Goal: Task Accomplishment & Management: Complete application form

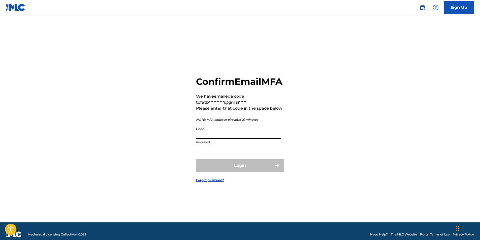
click at [212, 139] on input "Code" at bounding box center [238, 132] width 85 height 14
paste input "502641"
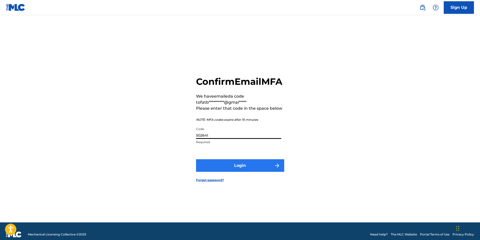
type input "502641"
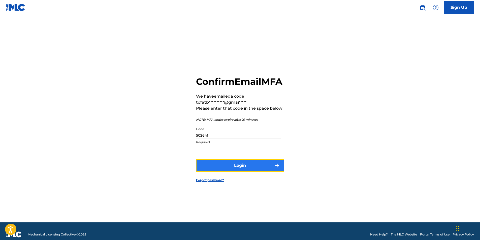
click at [244, 172] on button "Login" at bounding box center [240, 165] width 88 height 13
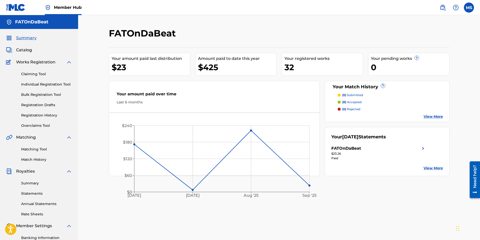
click at [215, 69] on div "$425" at bounding box center [237, 67] width 78 height 11
click at [217, 65] on div "$425" at bounding box center [237, 67] width 78 height 11
drag, startPoint x: 217, startPoint y: 65, endPoint x: 232, endPoint y: 67, distance: 14.9
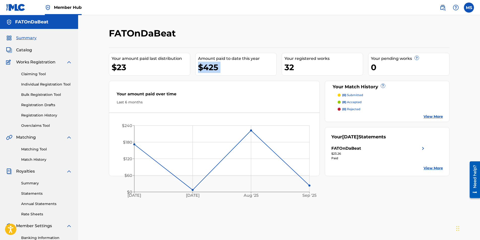
click at [232, 67] on div "$425" at bounding box center [237, 67] width 78 height 11
click at [22, 25] on h5 "FATOnDaBeat" at bounding box center [31, 22] width 33 height 6
click at [32, 17] on div "FATOnDaBeat" at bounding box center [39, 22] width 78 height 14
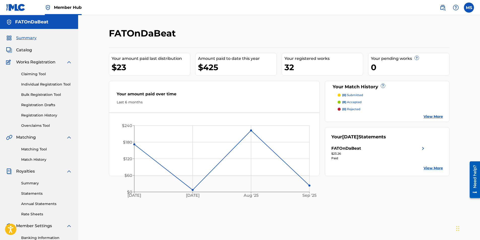
scroll to position [72, 0]
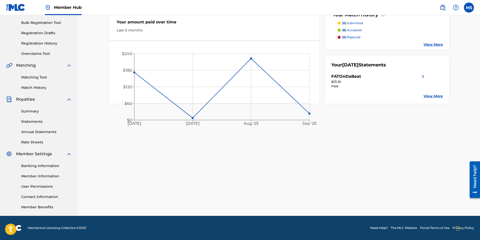
drag, startPoint x: 76, startPoint y: 198, endPoint x: 193, endPoint y: 176, distance: 119.3
click at [193, 176] on div "FATOnDaBeat Your amount paid last distribution $23 Amount paid to date this yea…" at bounding box center [279, 86] width 352 height 260
click at [29, 121] on link "Statements" at bounding box center [46, 121] width 51 height 5
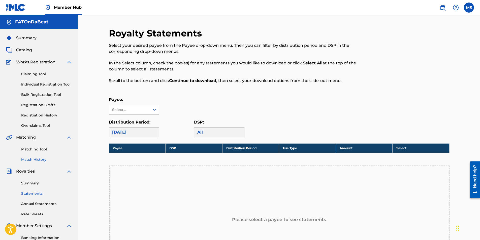
click at [38, 158] on link "Match History" at bounding box center [46, 159] width 51 height 5
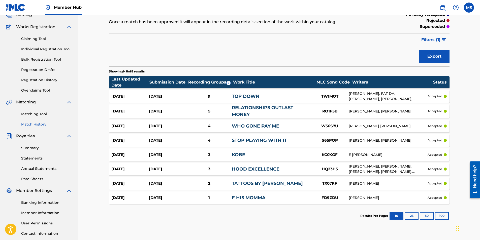
scroll to position [35, 0]
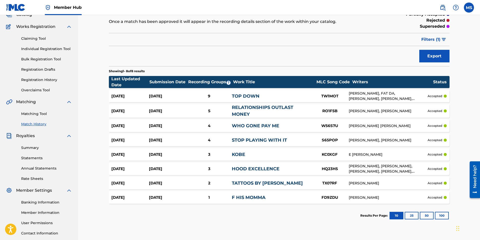
drag, startPoint x: 196, startPoint y: 105, endPoint x: 175, endPoint y: 75, distance: 36.3
click at [175, 75] on section "Last Updated Date Submission Date Recording Groups ? Work Title MLC Song Code W…" at bounding box center [279, 139] width 340 height 130
click at [409, 216] on button "25" at bounding box center [411, 216] width 14 height 8
click at [425, 214] on button "50" at bounding box center [426, 216] width 14 height 8
click at [440, 216] on button "100" at bounding box center [441, 216] width 14 height 8
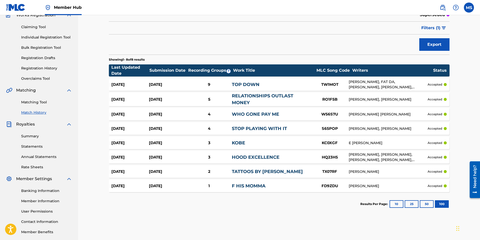
scroll to position [46, 0]
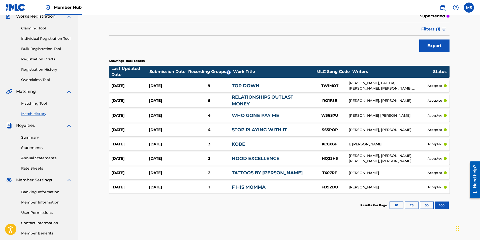
click at [250, 86] on link "TOP DOWN" at bounding box center [246, 86] width 28 height 6
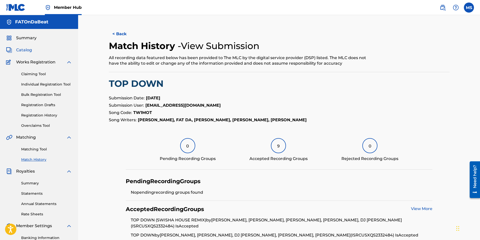
click at [25, 50] on span "Catalog" at bounding box center [24, 50] width 16 height 6
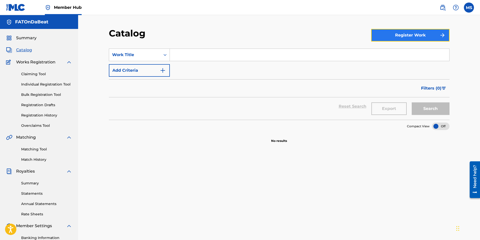
click at [392, 33] on button "Register Work" at bounding box center [410, 35] width 78 height 13
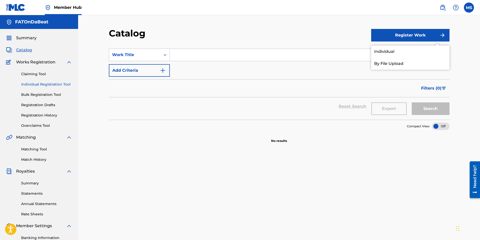
click at [47, 83] on link "Individual Registration Tool" at bounding box center [46, 84] width 51 height 5
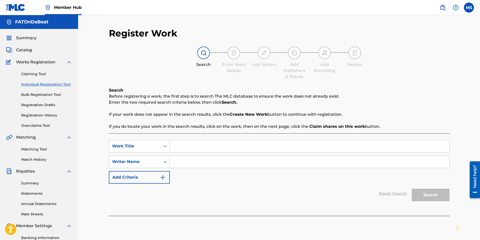
click at [178, 147] on input "Search Form" at bounding box center [309, 146] width 279 height 12
type input "[PERSON_NAME] 10"
click at [167, 160] on icon "Search Form" at bounding box center [164, 161] width 5 height 5
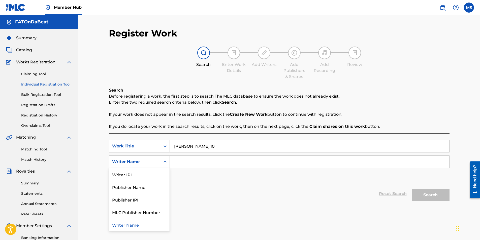
click at [141, 223] on div "Writer Name" at bounding box center [139, 224] width 60 height 13
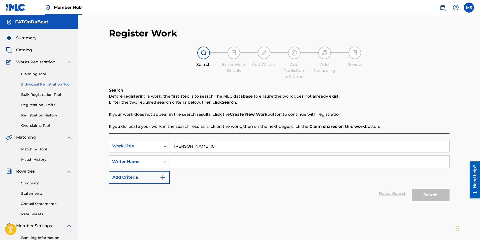
click at [184, 162] on input "Search Form" at bounding box center [309, 162] width 279 height 12
click at [417, 197] on button "Search" at bounding box center [430, 195] width 38 height 13
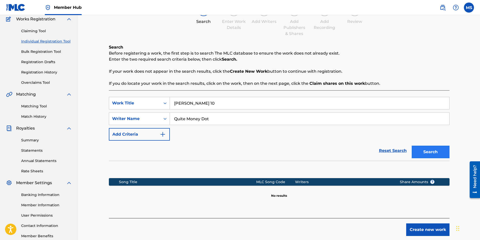
scroll to position [72, 0]
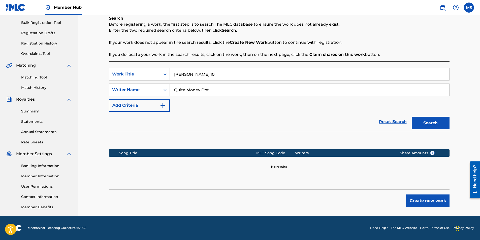
click at [184, 91] on input "Quite Money Dot" at bounding box center [309, 90] width 279 height 12
type input "Quiet Money Dot"
drag, startPoint x: 418, startPoint y: 121, endPoint x: 425, endPoint y: 119, distance: 7.3
click at [425, 119] on button "Search" at bounding box center [430, 123] width 38 height 13
click at [186, 75] on input "[PERSON_NAME] 10" at bounding box center [309, 74] width 279 height 12
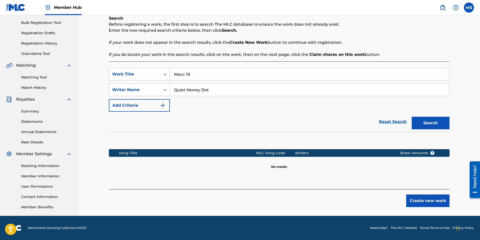
type input "Macc 10"
click at [411, 117] on button "Search" at bounding box center [430, 123] width 38 height 13
click at [159, 92] on div "Writer Name" at bounding box center [134, 90] width 51 height 10
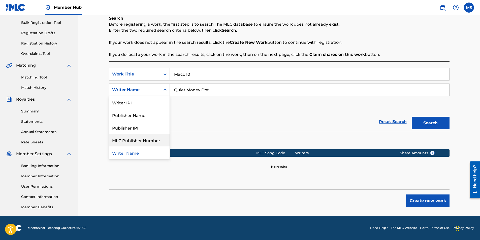
click at [158, 143] on div "MLC Publisher Number" at bounding box center [139, 140] width 60 height 13
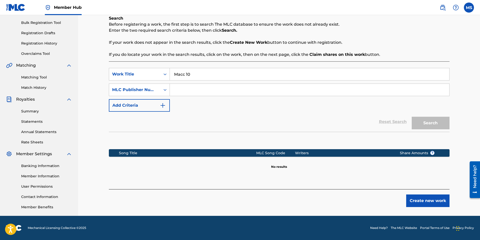
click at [165, 96] on div "SearchWithCriteriab26674b1-3d0d-4f9e-9fac-b7df3f8efc55 Work Title Macc 10 Searc…" at bounding box center [279, 90] width 340 height 44
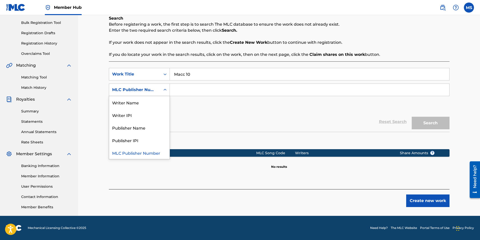
click at [163, 90] on icon "Search Form" at bounding box center [164, 89] width 5 height 5
click at [156, 103] on div "Writer Name" at bounding box center [139, 102] width 60 height 13
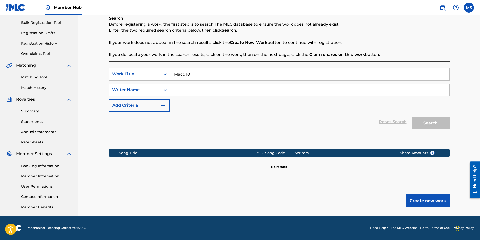
click at [181, 89] on input "Search Form" at bounding box center [309, 90] width 279 height 12
click at [180, 87] on input "Search Form" at bounding box center [309, 90] width 279 height 12
type input "Quiet Money Dot"
click at [411, 117] on button "Search" at bounding box center [430, 123] width 38 height 13
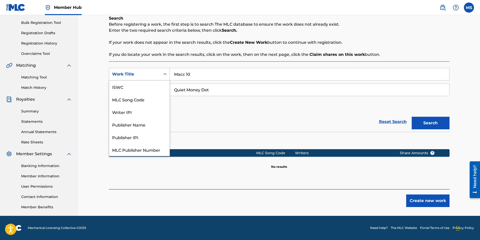
click at [162, 74] on div "Search Form" at bounding box center [164, 74] width 9 height 9
click at [147, 85] on div "ISWC" at bounding box center [139, 87] width 60 height 13
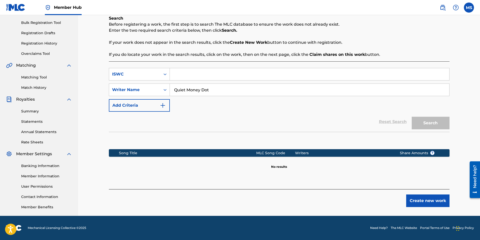
paste input "QZK6K2515520"
click at [423, 121] on button "Search" at bounding box center [430, 123] width 38 height 13
click at [156, 92] on div "Writer Name" at bounding box center [134, 90] width 45 height 6
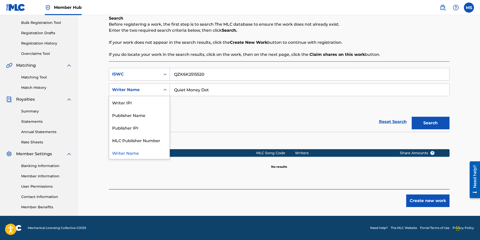
click at [201, 108] on div "SearchWithCriteriab0a3102f-9d57-46ce-88ef-d117aca98cac ISWC QZK6K2515520 Search…" at bounding box center [279, 90] width 340 height 44
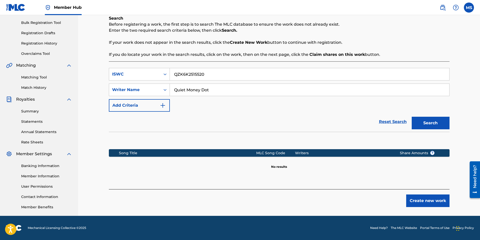
drag, startPoint x: 212, startPoint y: 77, endPoint x: 110, endPoint y: 67, distance: 103.2
click at [110, 67] on div "SearchWithCriteriab0a3102f-9d57-46ce-88ef-d117aca98cac ISWC QZK6K2515520 Search…" at bounding box center [279, 125] width 340 height 128
paste input "ISWC T3324650235"
type input "ISWC T3324650235"
click at [110, 67] on div "SearchWithCriteriab0a3102f-9d57-46ce-88ef-d117aca98cac ISWC ISWC T3324650235 Se…" at bounding box center [279, 125] width 340 height 128
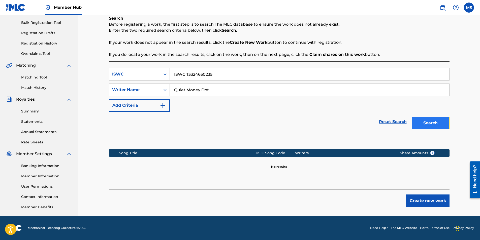
click at [430, 120] on button "Search" at bounding box center [430, 123] width 38 height 13
drag, startPoint x: 211, startPoint y: 90, endPoint x: 104, endPoint y: 77, distance: 107.6
click at [104, 77] on div "Register Work Search Enter Work Details Add Writers Add Publishers & Shares Add…" at bounding box center [279, 86] width 352 height 260
type input "[PERSON_NAME]"
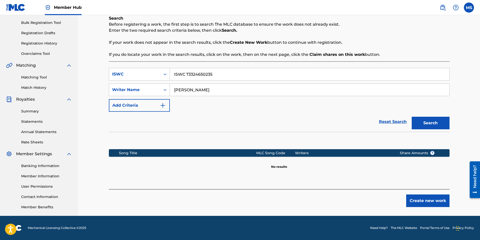
click at [411, 117] on button "Search" at bounding box center [430, 123] width 38 height 13
drag, startPoint x: 188, startPoint y: 75, endPoint x: 143, endPoint y: 77, distance: 44.6
click at [143, 77] on div "SearchWithCriteriab0a3102f-9d57-46ce-88ef-d117aca98cac ISWC ISWC T3324650235" at bounding box center [279, 74] width 340 height 13
type input "T3324650235"
click at [411, 117] on button "Search" at bounding box center [430, 123] width 38 height 13
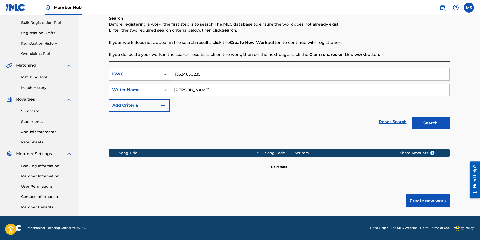
drag, startPoint x: 208, startPoint y: 93, endPoint x: 119, endPoint y: 76, distance: 91.1
click at [119, 76] on div "SearchWithCriteriab0a3102f-9d57-46ce-88ef-d117aca98cac ISWC T3324650235 SearchW…" at bounding box center [279, 90] width 340 height 44
type input "quiet Money Dot"
click at [422, 123] on button "Search" at bounding box center [430, 123] width 38 height 13
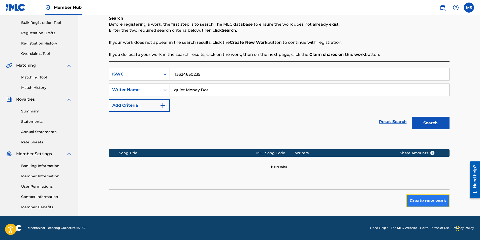
click at [421, 197] on button "Create new work" at bounding box center [427, 201] width 43 height 13
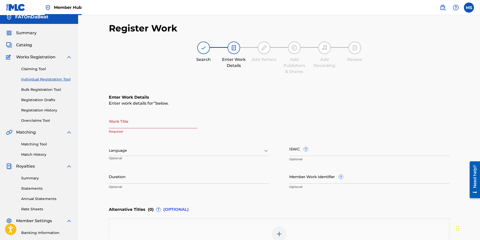
scroll to position [5, 0]
click at [280, 194] on div "Enter Work Details Enter work details for ‘ ’ below. Work Title Required Langua…" at bounding box center [279, 144] width 340 height 122
click at [33, 69] on link "Claiming Tool" at bounding box center [46, 69] width 51 height 5
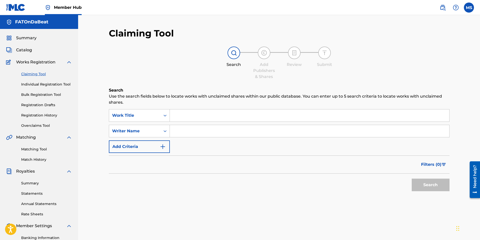
click at [176, 117] on input "Search Form" at bounding box center [309, 116] width 279 height 12
paste input "ISWC T3324650235"
click at [188, 115] on input "ISWC T3324650235" at bounding box center [309, 116] width 279 height 12
type input "T3324650235"
click at [197, 135] on input "Search Form" at bounding box center [309, 131] width 279 height 12
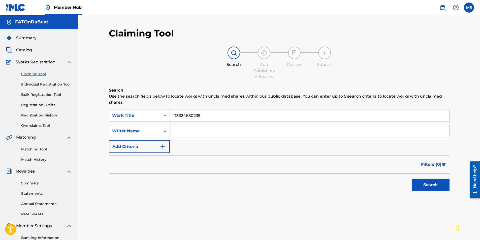
type input "Quiet Money Dot"
click at [419, 187] on button "Search" at bounding box center [430, 185] width 38 height 13
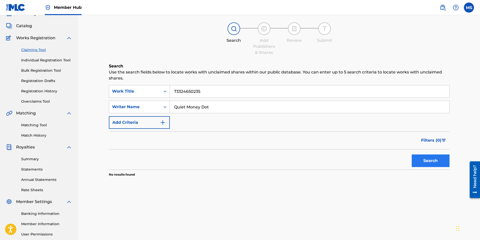
scroll to position [24, 0]
click at [54, 60] on link "Individual Registration Tool" at bounding box center [46, 60] width 51 height 5
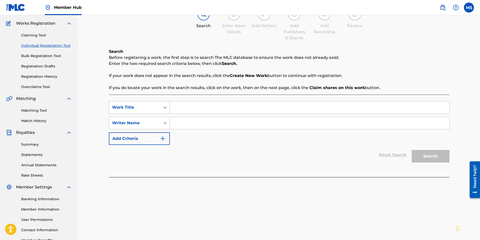
scroll to position [39, 0]
click at [201, 108] on input "Search Form" at bounding box center [309, 107] width 279 height 12
paste input "ISWC T3324650235"
click at [187, 108] on input "ISWC T3324650235" at bounding box center [309, 107] width 279 height 12
type input "T3324650235"
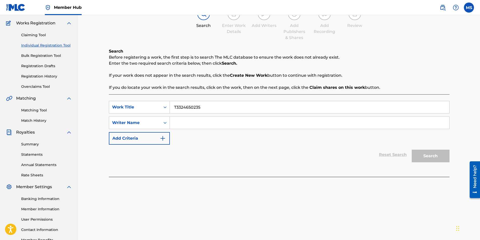
click at [186, 122] on input "Search Form" at bounding box center [309, 123] width 279 height 12
type input "quiet money dot"
drag, startPoint x: 419, startPoint y: 155, endPoint x: 414, endPoint y: 156, distance: 4.9
click at [414, 156] on button "Search" at bounding box center [430, 156] width 38 height 13
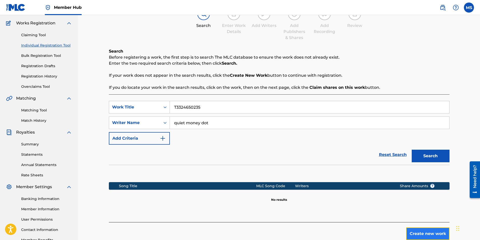
click at [414, 233] on button "Create new work" at bounding box center [427, 234] width 43 height 13
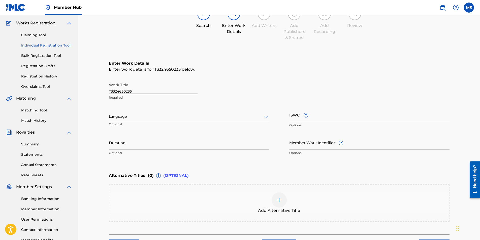
drag, startPoint x: 141, startPoint y: 92, endPoint x: 83, endPoint y: 86, distance: 58.9
click at [83, 86] on div "Register Work Search Enter Work Details Add Writers Add Publishers & Shares Add…" at bounding box center [279, 114] width 402 height 276
click at [312, 117] on input "ISWC ?" at bounding box center [369, 115] width 160 height 14
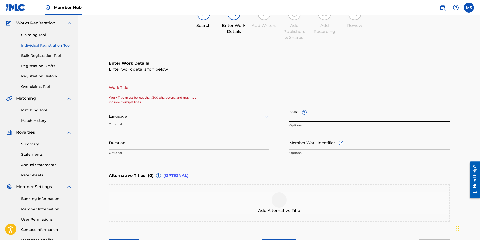
paste input "ISWC T3324650235"
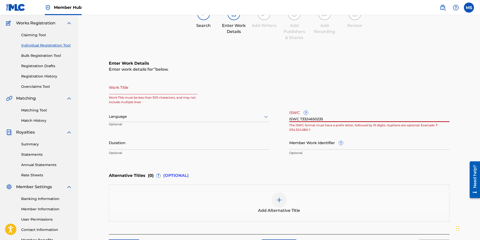
click at [300, 120] on input "ISWC T3324650235" at bounding box center [369, 115] width 160 height 14
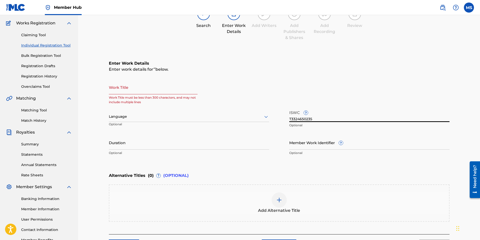
type input "T3324650235"
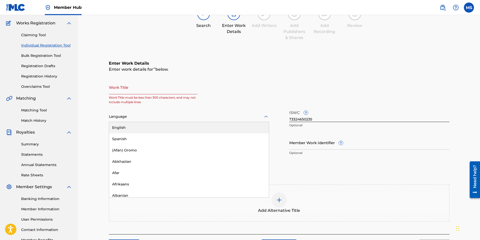
click at [155, 121] on div "Language" at bounding box center [189, 117] width 160 height 11
click at [153, 132] on div "English" at bounding box center [189, 127] width 160 height 11
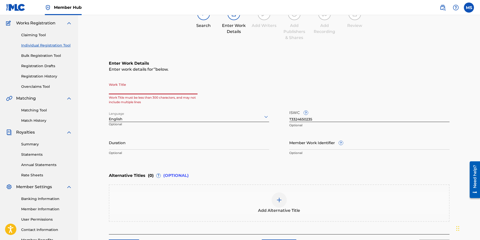
click at [132, 90] on input "Work Title" at bounding box center [153, 87] width 89 height 14
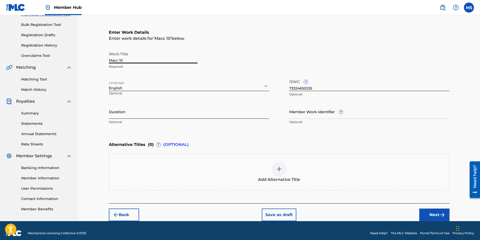
scroll to position [75, 0]
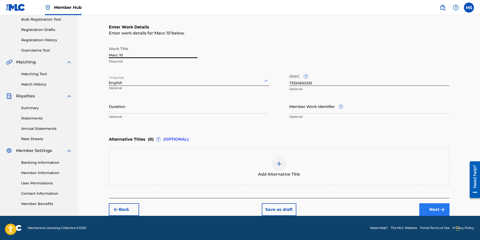
type input "Macc 10"
click at [428, 204] on button "Next" at bounding box center [434, 209] width 30 height 13
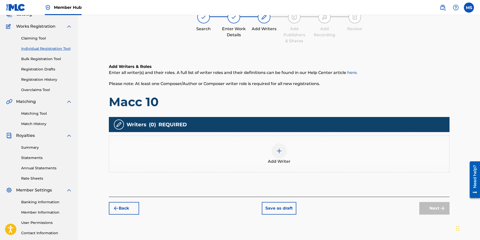
scroll to position [23, 0]
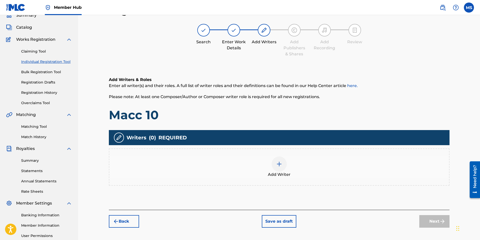
click at [280, 160] on div at bounding box center [278, 164] width 15 height 15
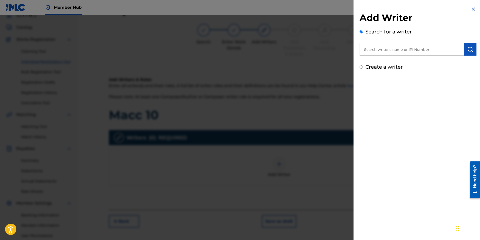
click at [387, 50] on input "text" at bounding box center [411, 49] width 104 height 13
paste input "1056633071"
type input "1056633071"
click at [472, 50] on button "submit" at bounding box center [469, 49] width 13 height 13
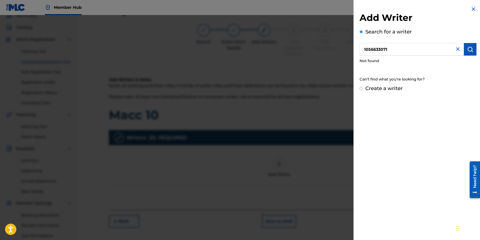
click at [380, 92] on div "Create a writer" at bounding box center [417, 89] width 117 height 8
click at [361, 89] on input "Create a writer" at bounding box center [360, 88] width 3 height 3
radio input "false"
radio input "true"
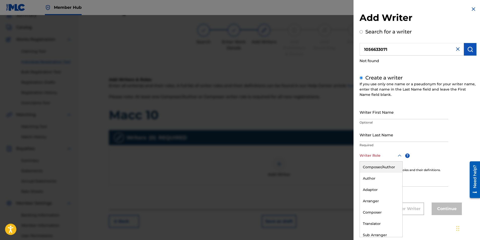
click at [378, 160] on div "Writer Role" at bounding box center [380, 155] width 43 height 11
click at [380, 180] on div "Author" at bounding box center [380, 178] width 43 height 11
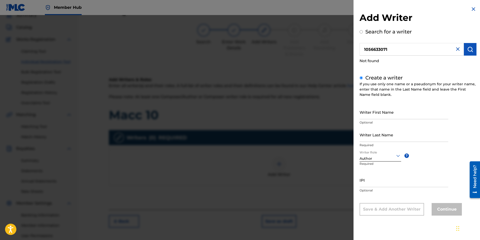
click at [380, 180] on input "IPI" at bounding box center [403, 180] width 89 height 14
paste input "1056633071"
type input "1056633071"
click at [378, 116] on input "Writer First Name" at bounding box center [403, 112] width 89 height 14
paste input "[PERSON_NAME]"
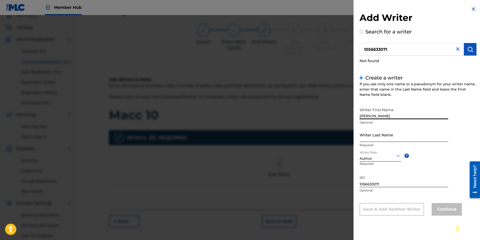
type input "[PERSON_NAME]"
click at [388, 132] on input "Writer Last Name" at bounding box center [403, 135] width 89 height 14
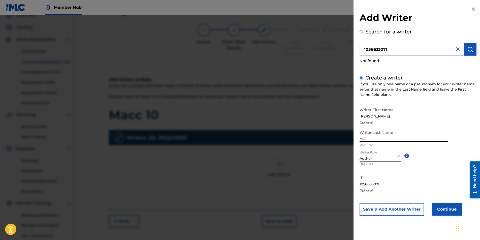
type input "Hall"
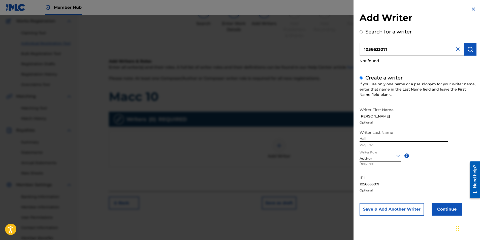
scroll to position [42, 0]
click at [448, 207] on button "Continue" at bounding box center [446, 209] width 30 height 13
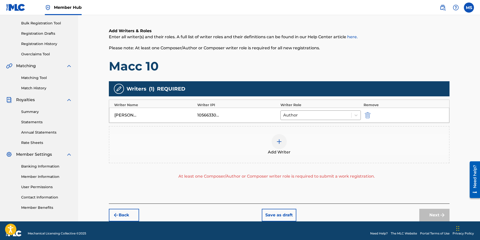
scroll to position [72, 0]
click at [282, 147] on div at bounding box center [278, 141] width 15 height 15
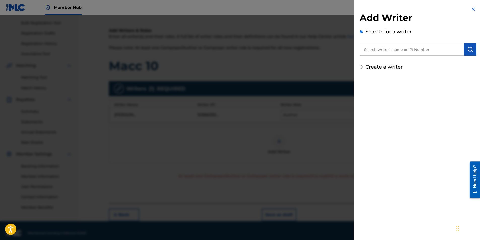
click at [375, 49] on input "text" at bounding box center [411, 49] width 104 height 13
type input "f"
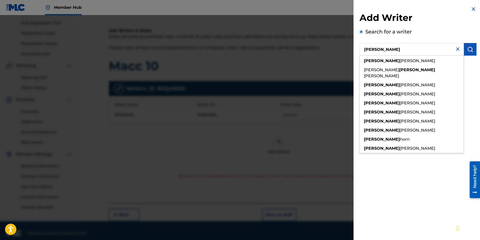
type input "[PERSON_NAME]"
click at [321, 42] on div at bounding box center [240, 135] width 480 height 240
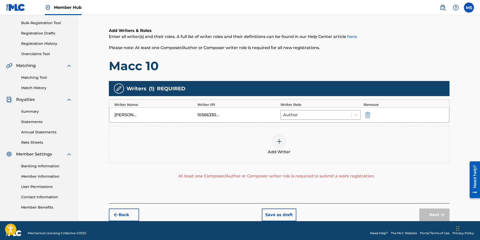
click at [281, 141] on img at bounding box center [279, 141] width 6 height 6
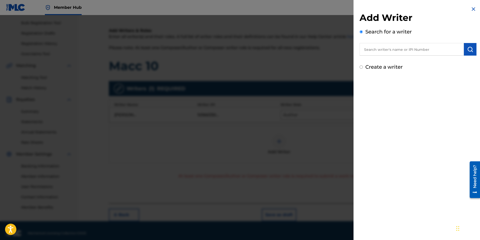
click at [389, 54] on input "text" at bounding box center [411, 49] width 104 height 13
click at [390, 50] on input "text" at bounding box center [411, 49] width 104 height 13
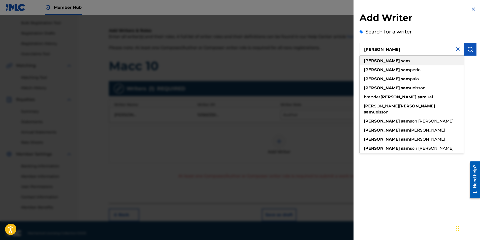
type input "[PERSON_NAME]"
click at [391, 60] on div "[PERSON_NAME]" at bounding box center [411, 60] width 104 height 9
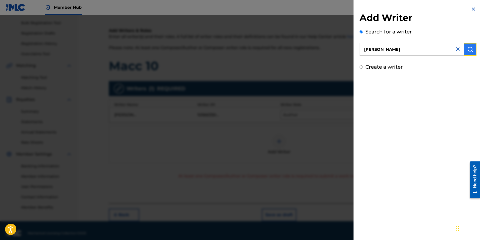
click at [469, 54] on button "submit" at bounding box center [469, 49] width 13 height 13
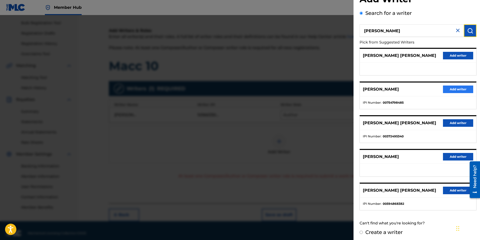
scroll to position [19, 0]
click at [453, 89] on button "Add writer" at bounding box center [458, 89] width 30 height 8
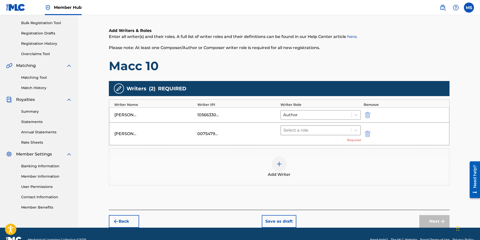
click at [305, 130] on div at bounding box center [315, 130] width 65 height 7
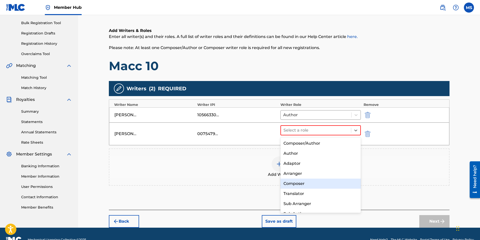
click at [306, 181] on div "Composer" at bounding box center [320, 184] width 81 height 10
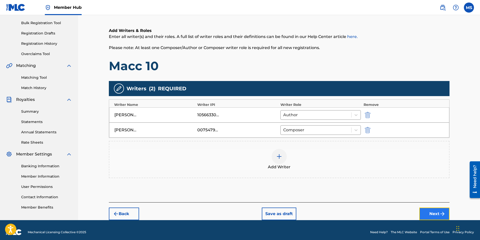
click at [424, 211] on button "Next" at bounding box center [434, 214] width 30 height 13
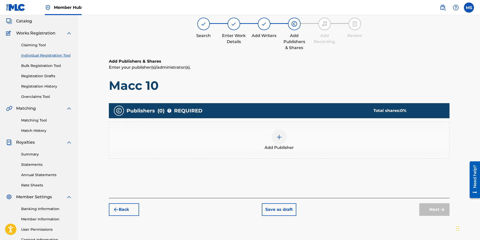
scroll to position [23, 0]
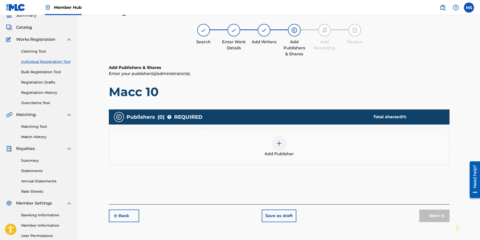
click at [293, 152] on span "Add Publisher" at bounding box center [278, 154] width 29 height 6
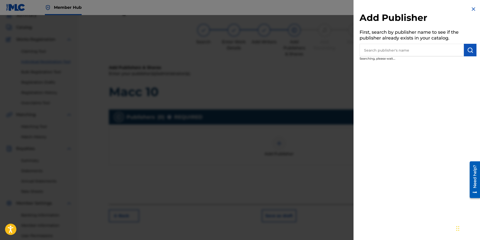
click at [436, 50] on input "text" at bounding box center [411, 50] width 104 height 13
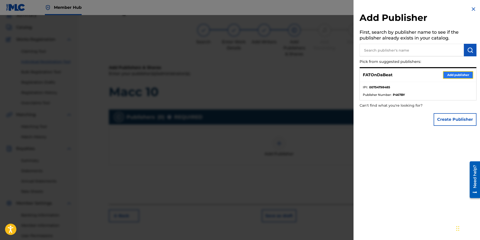
click at [457, 75] on button "Add publisher" at bounding box center [458, 75] width 30 height 8
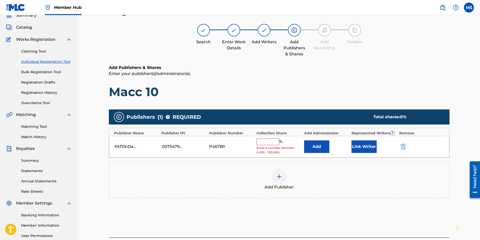
click at [265, 143] on input "text" at bounding box center [267, 142] width 23 height 7
type input "50"
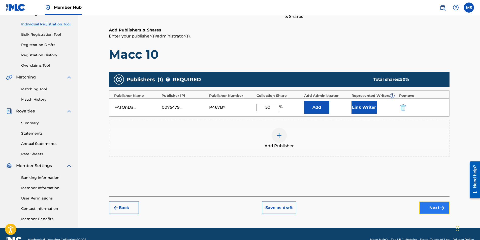
click at [429, 208] on button "Next" at bounding box center [434, 208] width 30 height 13
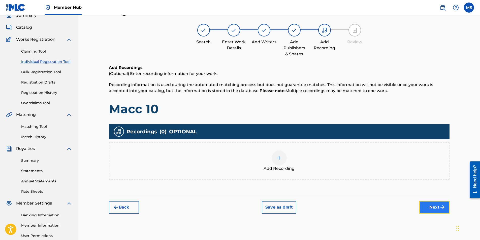
click at [442, 208] on img "submit" at bounding box center [442, 207] width 6 height 6
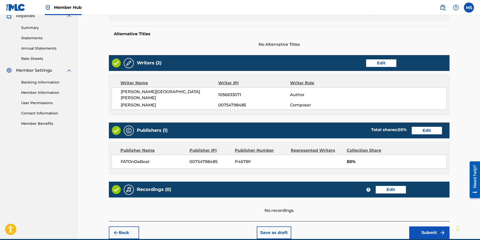
scroll to position [173, 0]
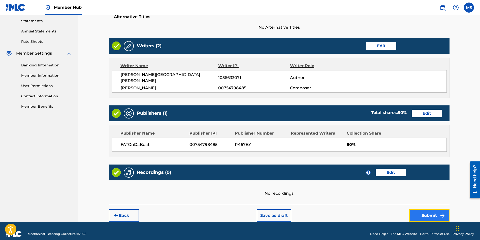
click at [433, 209] on button "Submit" at bounding box center [429, 215] width 40 height 13
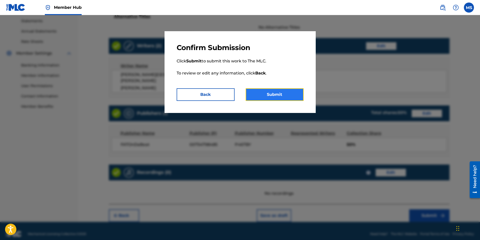
click at [277, 95] on button "Submit" at bounding box center [274, 94] width 58 height 13
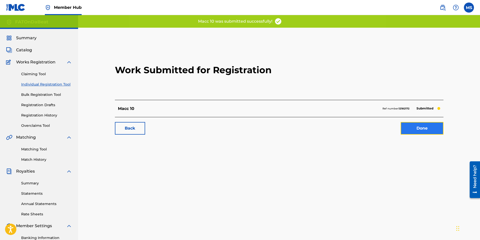
click at [405, 127] on link "Done" at bounding box center [421, 128] width 43 height 13
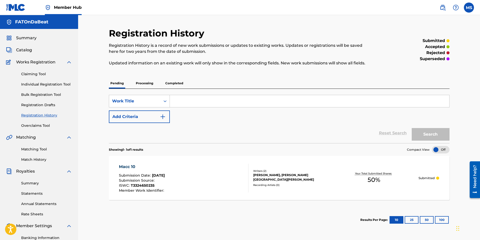
click at [147, 81] on p "Processing" at bounding box center [144, 83] width 20 height 11
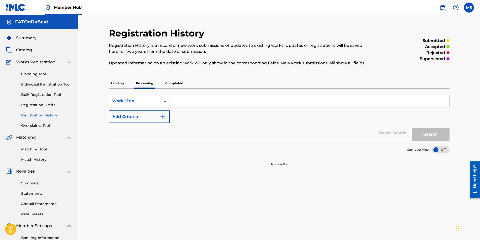
click at [181, 82] on p "Completed" at bounding box center [174, 83] width 21 height 11
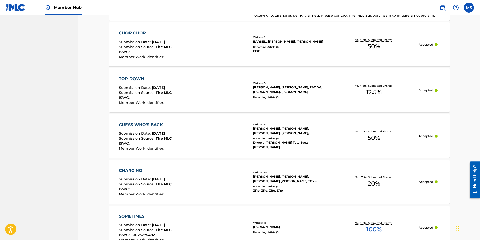
scroll to position [452, 0]
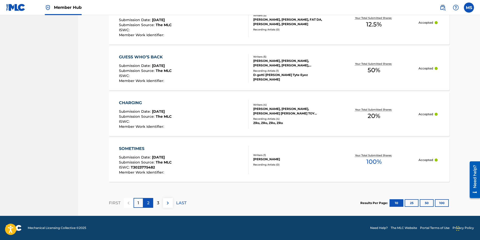
click at [148, 200] on p "2" at bounding box center [148, 203] width 2 height 6
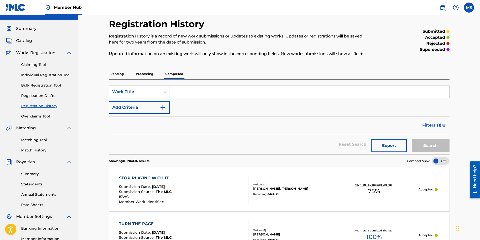
scroll to position [0, 0]
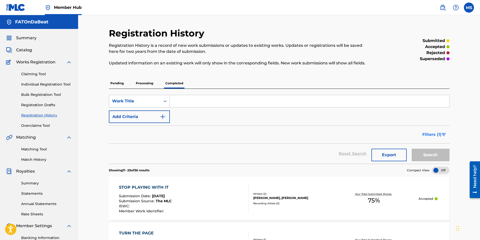
click at [439, 137] on span "Filters ( 1 )" at bounding box center [431, 135] width 19 height 6
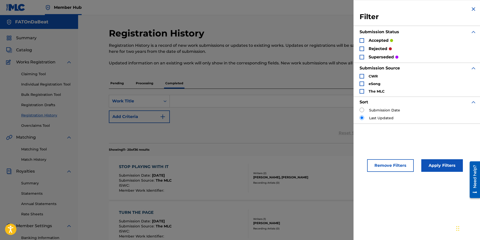
click at [361, 52] on div "accepted rejected superseded" at bounding box center [417, 49] width 117 height 22
click at [362, 47] on div "Search Form" at bounding box center [361, 49] width 5 height 5
click at [434, 166] on button "Apply Filters" at bounding box center [442, 165] width 42 height 13
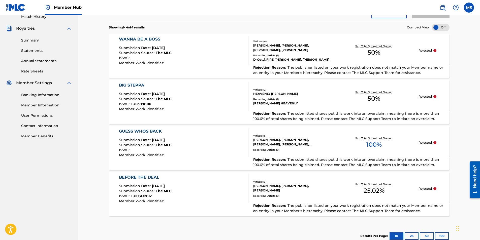
scroll to position [143, 0]
